Goal: Ask a question

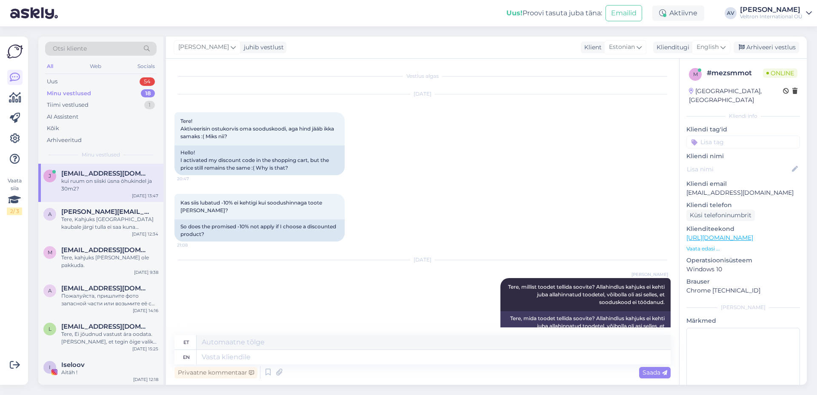
scroll to position [1026, 0]
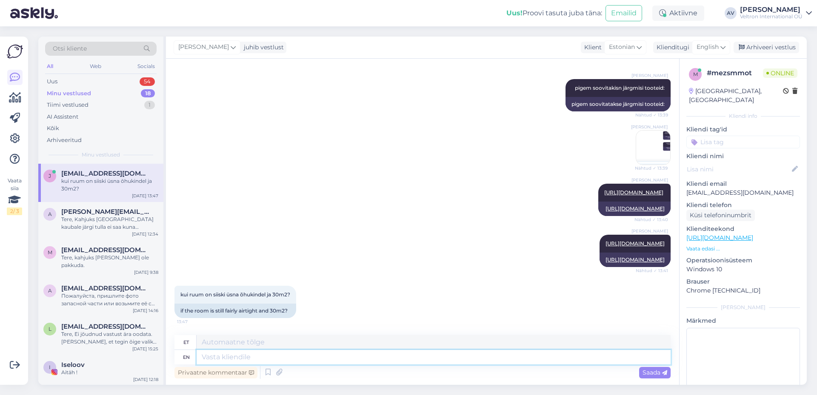
click at [305, 358] on textarea at bounding box center [434, 357] width 474 height 14
click at [308, 361] on textarea at bounding box center [434, 357] width 474 height 14
click at [268, 357] on textarea at bounding box center [434, 357] width 474 height 14
type textarea "a"
type textarea "A"
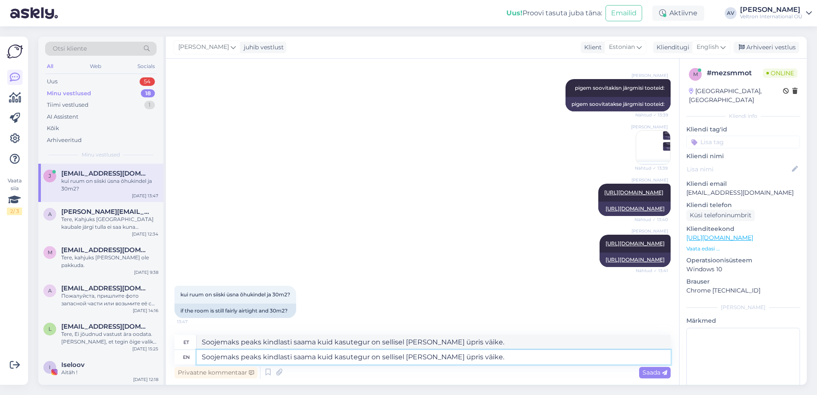
click at [414, 356] on textarea "Soojemaks peaks kindlasti saama kuid kasutegur on sellisel [PERSON_NAME] üpris …" at bounding box center [434, 357] width 474 height 14
click at [480, 358] on textarea "Soojemaks peaks kindlasti saama kuid kasutegur on sellisel juhul üpris väike." at bounding box center [434, 357] width 474 height 14
type textarea "Soojemaks peaks kindlasti saama kuid kasutegur on sellisel juhul üpris väike. e…"
click at [438, 174] on div "[PERSON_NAME] [URL][DOMAIN_NAME] Nähtud ✓ 13:40 [URL][DOMAIN_NAME]" at bounding box center [422, 199] width 496 height 51
click at [298, 183] on div "[PERSON_NAME] [URL][DOMAIN_NAME] Nähtud ✓ 13:40 [URL][DOMAIN_NAME]" at bounding box center [422, 199] width 496 height 51
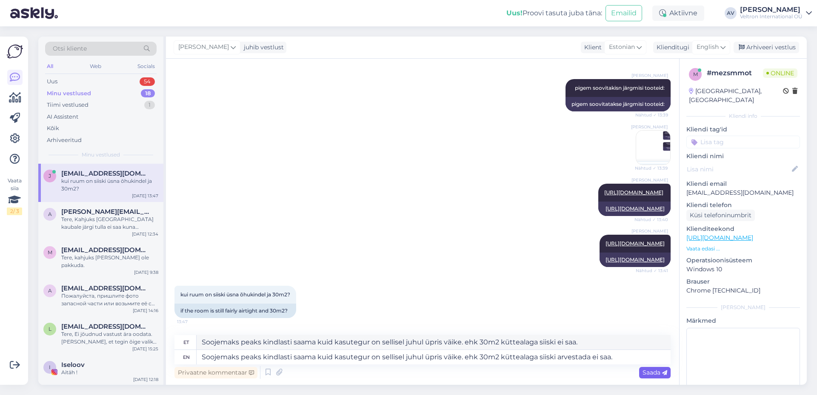
click at [650, 373] on span "Saada" at bounding box center [654, 373] width 25 height 8
